Goal: Transaction & Acquisition: Purchase product/service

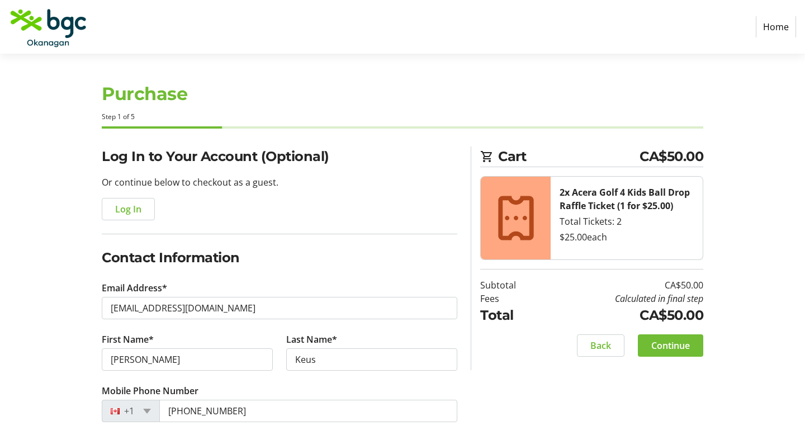
select select "BC"
select select "CA"
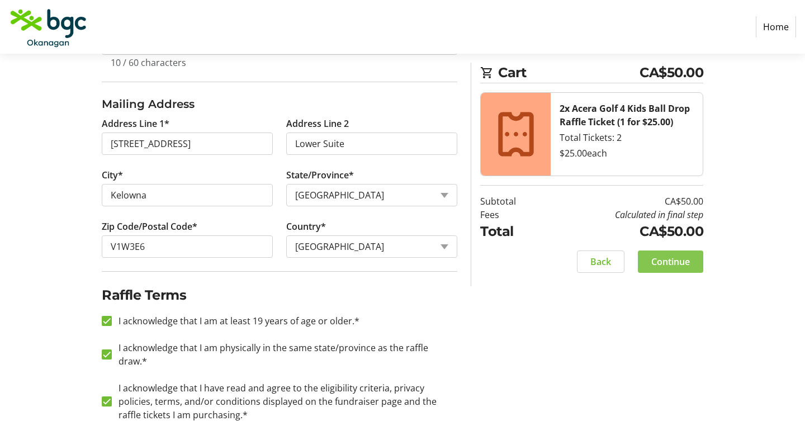
click at [675, 258] on span "Continue" at bounding box center [670, 261] width 39 height 13
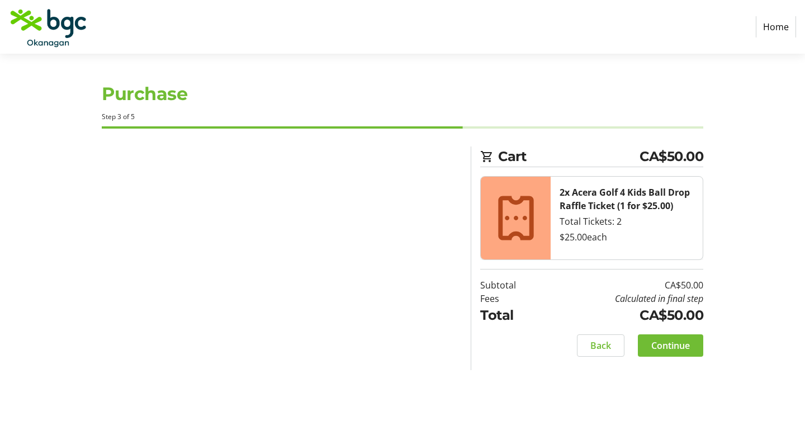
scroll to position [0, 0]
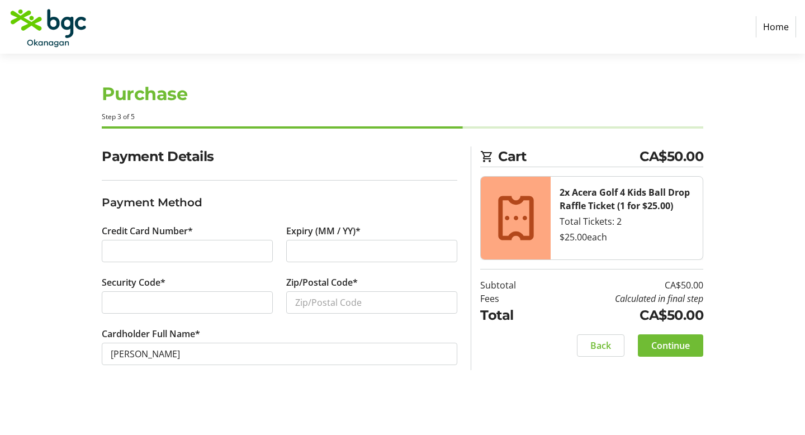
click at [147, 281] on label "Security Code*" at bounding box center [134, 282] width 64 height 13
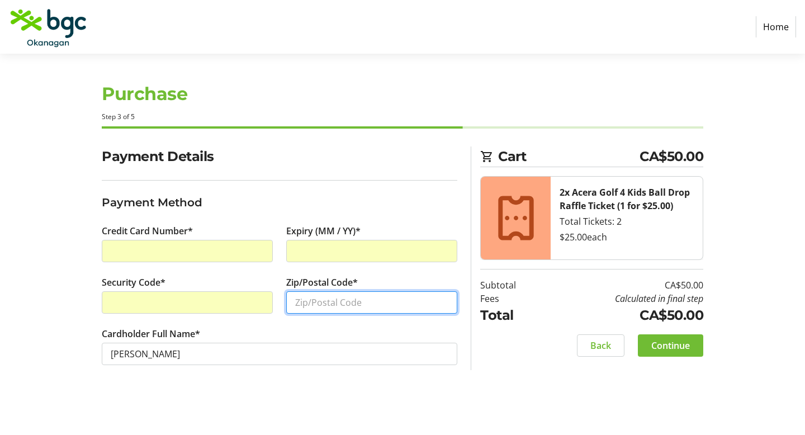
click at [376, 307] on input "Zip/Postal Code*" at bounding box center [371, 302] width 171 height 22
type input "V1W 3E6"
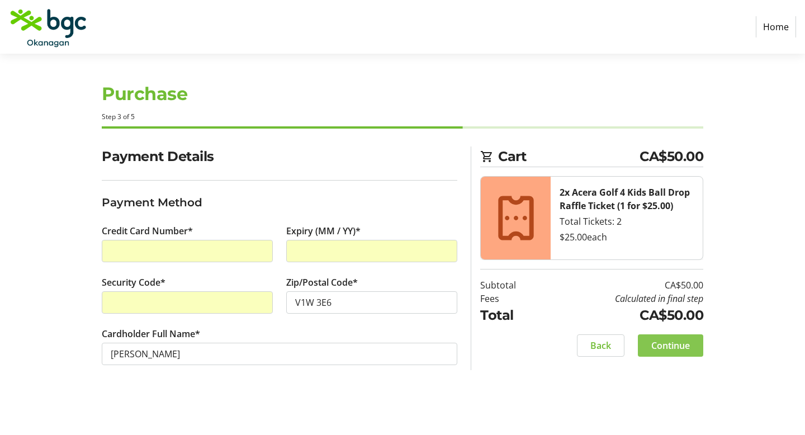
click at [666, 343] on span "Continue" at bounding box center [670, 345] width 39 height 13
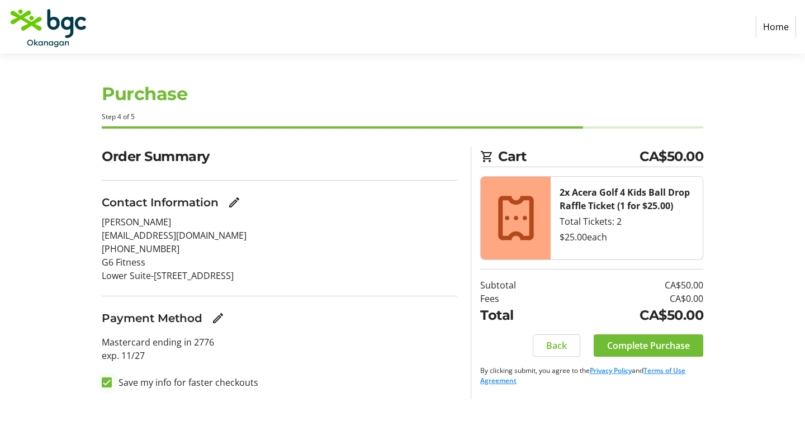
click at [111, 383] on div at bounding box center [107, 382] width 10 height 10
click at [105, 384] on input "Save my info for faster checkouts" at bounding box center [107, 382] width 10 height 10
checkbox input "false"
click at [653, 346] on span "Complete Purchase" at bounding box center [648, 345] width 83 height 13
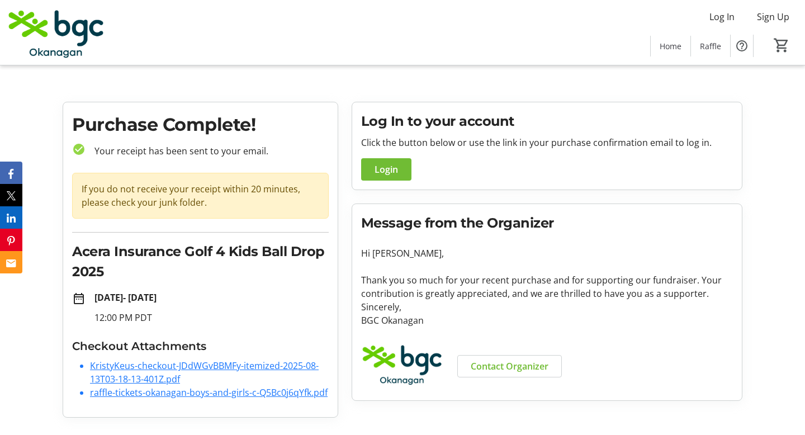
click at [152, 367] on link "KristyKeus-checkout-JDdWGvBBMFy-itemized-2025-08-13T03-18-13-401Z.pdf" at bounding box center [204, 372] width 229 height 26
